Goal: Task Accomplishment & Management: Use online tool/utility

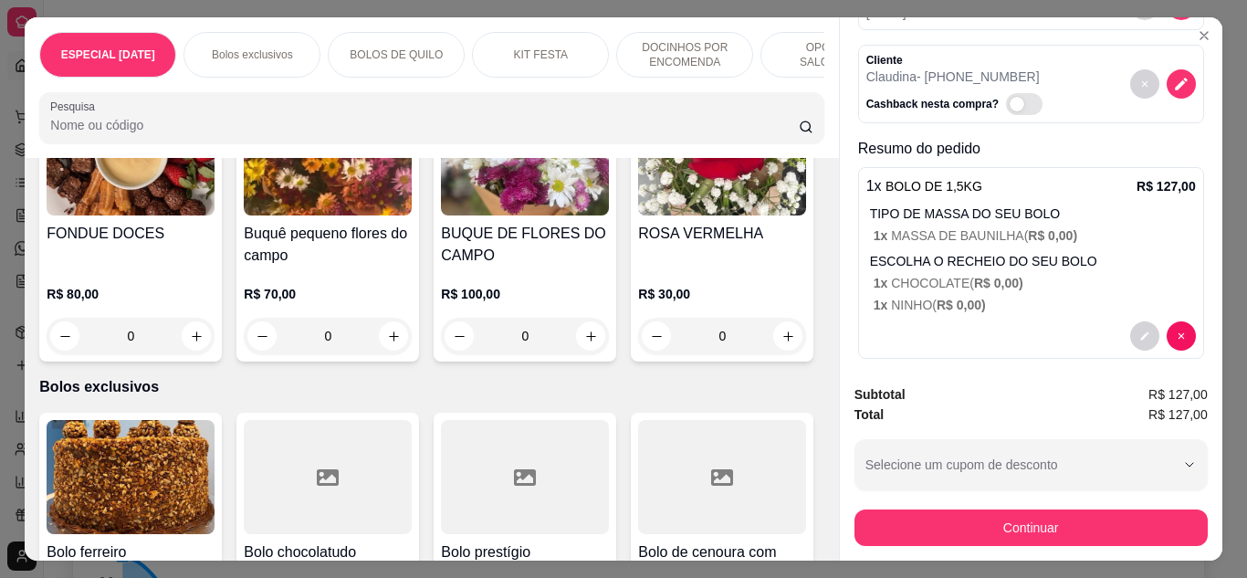
scroll to position [148, 0]
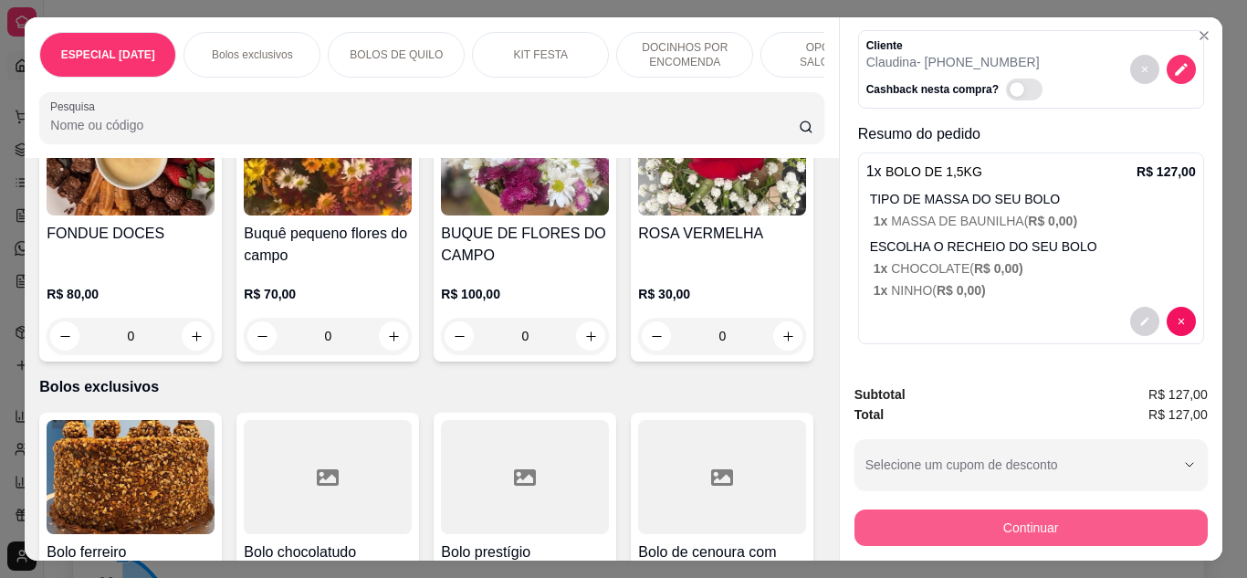
click at [927, 511] on button "Continuar" at bounding box center [1031, 527] width 353 height 37
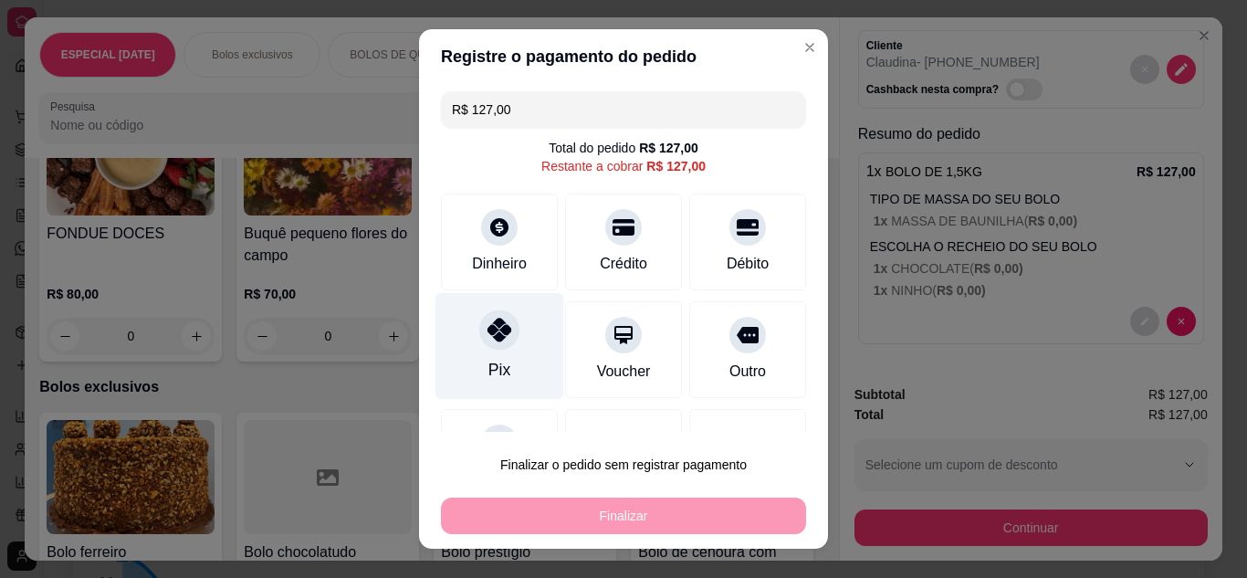
click at [488, 341] on icon at bounding box center [500, 330] width 24 height 24
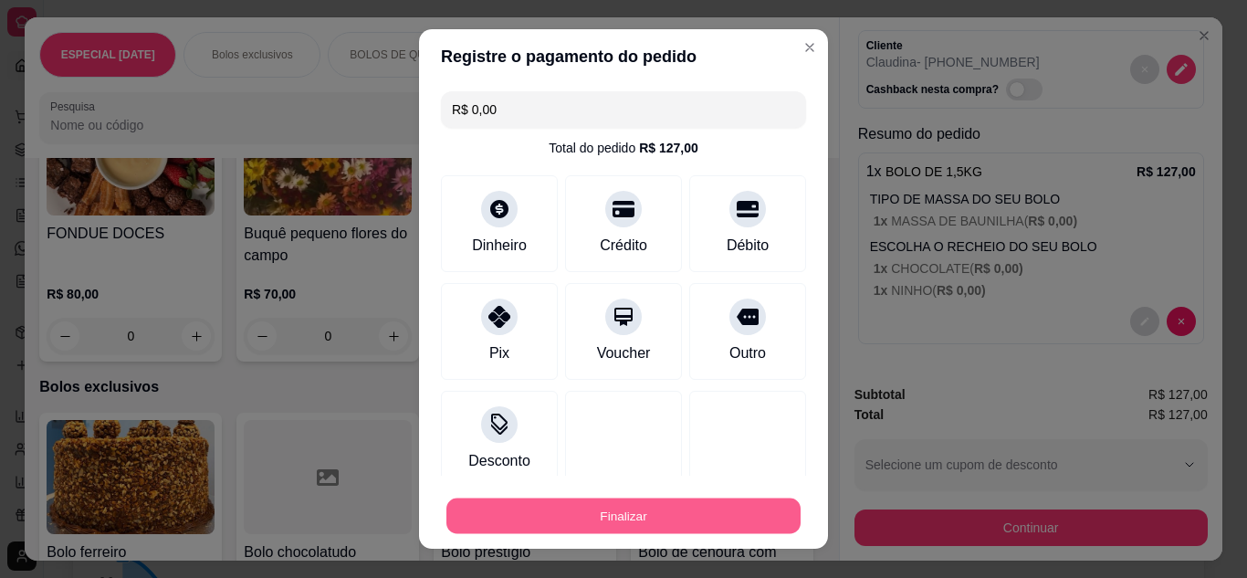
click at [584, 508] on button "Finalizar" at bounding box center [623, 517] width 354 height 36
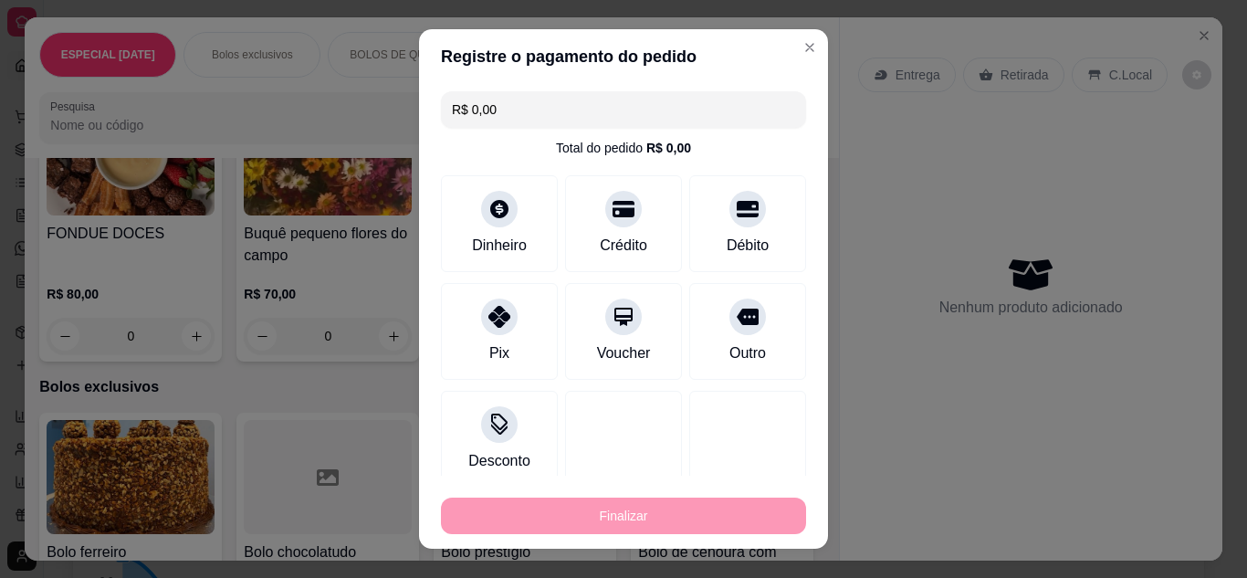
type input "-R$ 127,00"
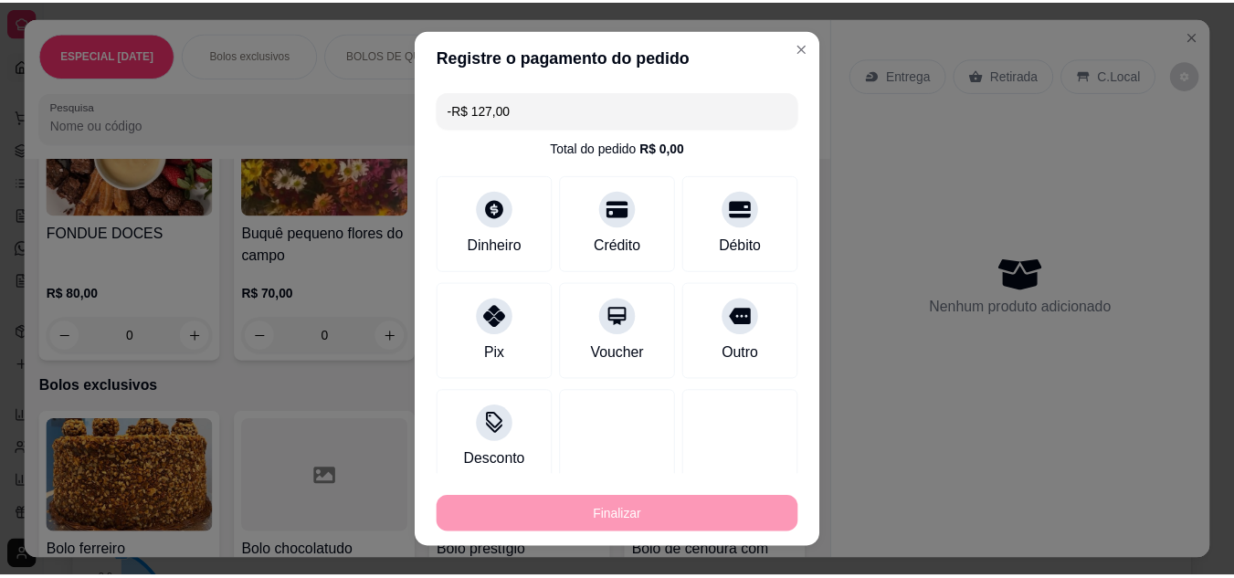
scroll to position [0, 0]
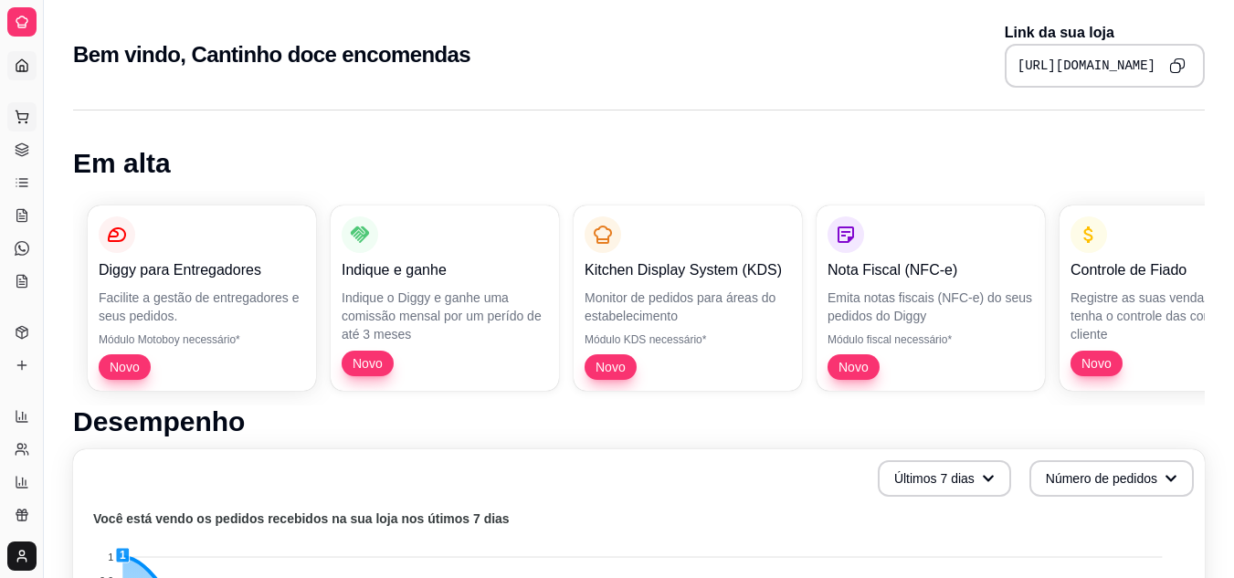
click at [15, 128] on button "Pedidos balcão (PDV)" at bounding box center [21, 116] width 29 height 29
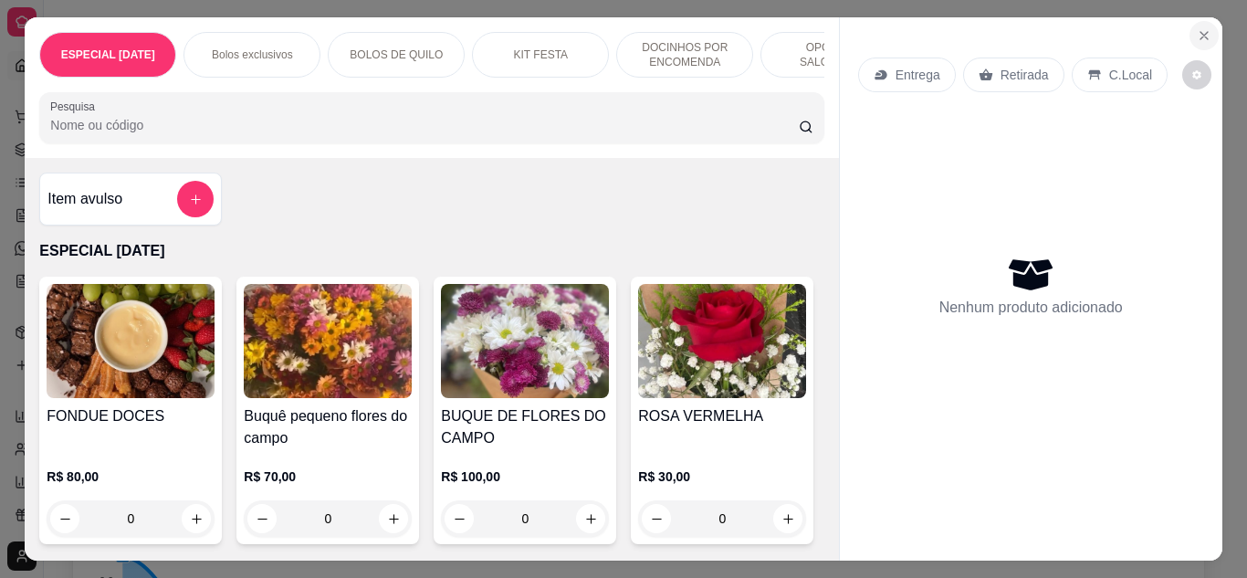
click at [1197, 28] on icon "Close" at bounding box center [1204, 35] width 15 height 15
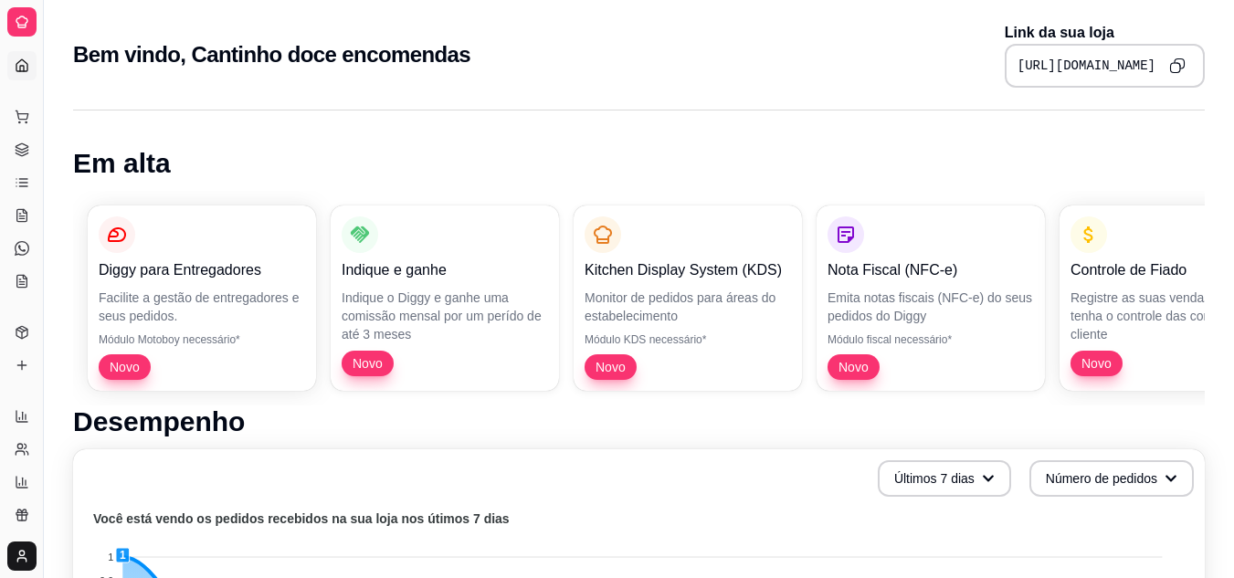
click at [10, 20] on div at bounding box center [21, 21] width 29 height 29
click at [16, 66] on div "Loja aberta Diggy Pro até 13/10 Acesso Rápido Dashboard Dia a dia Pedidos balcã…" at bounding box center [21, 289] width 43 height 490
